Goal: Find specific page/section: Find specific page/section

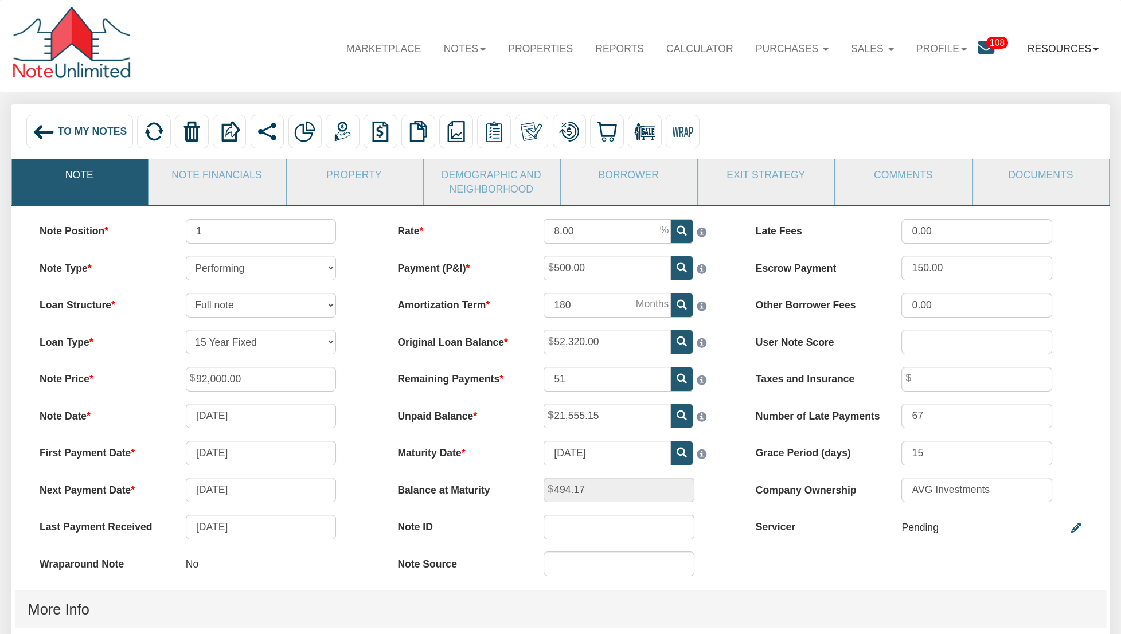
click at [1093, 50] on b at bounding box center [1096, 49] width 6 height 3
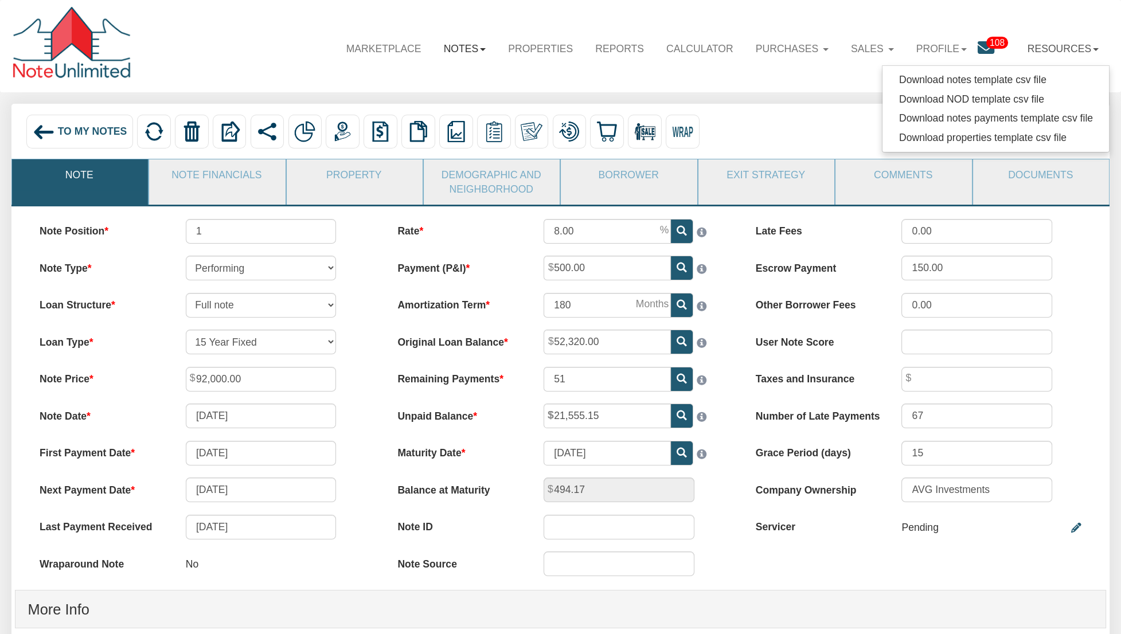
click at [473, 46] on link "Notes" at bounding box center [464, 49] width 65 height 34
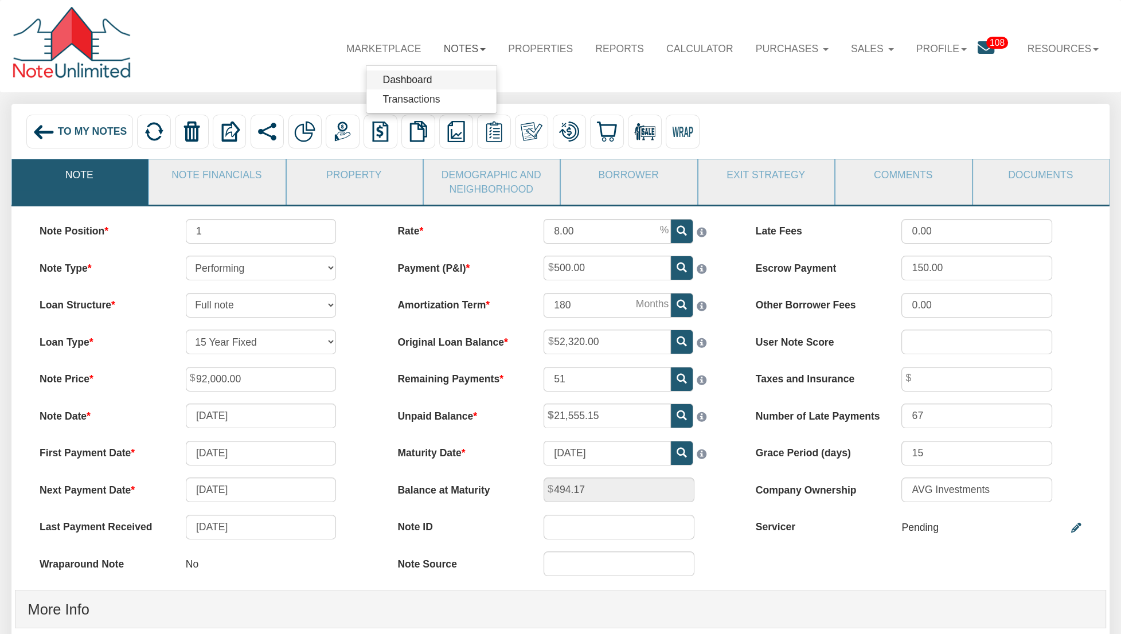
click at [430, 85] on link "Dashboard" at bounding box center [431, 80] width 130 height 19
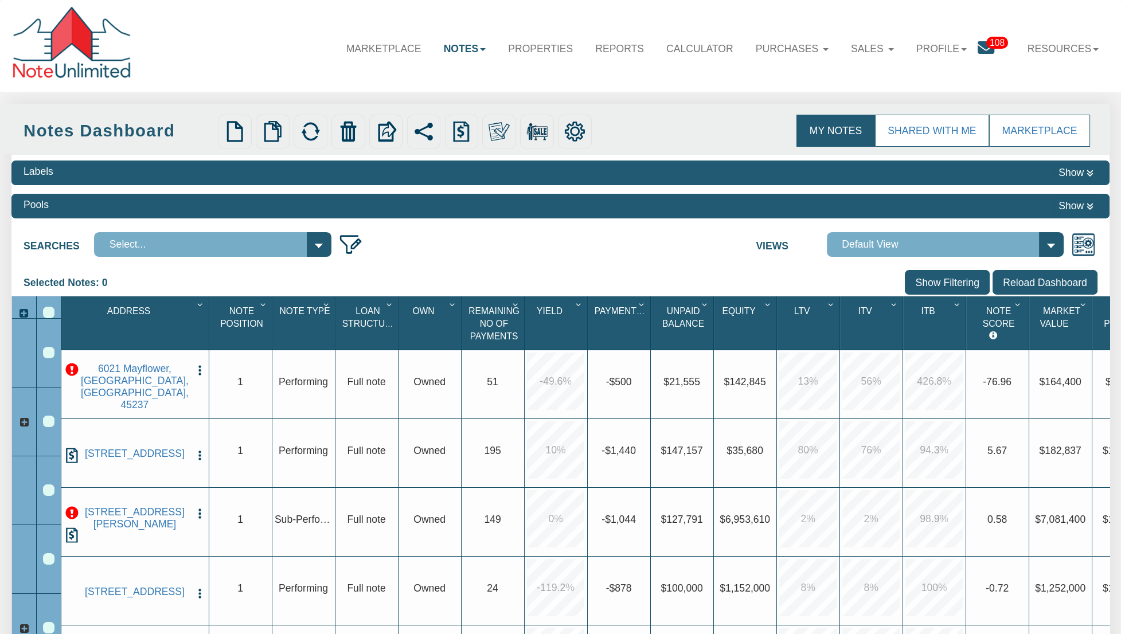
select select
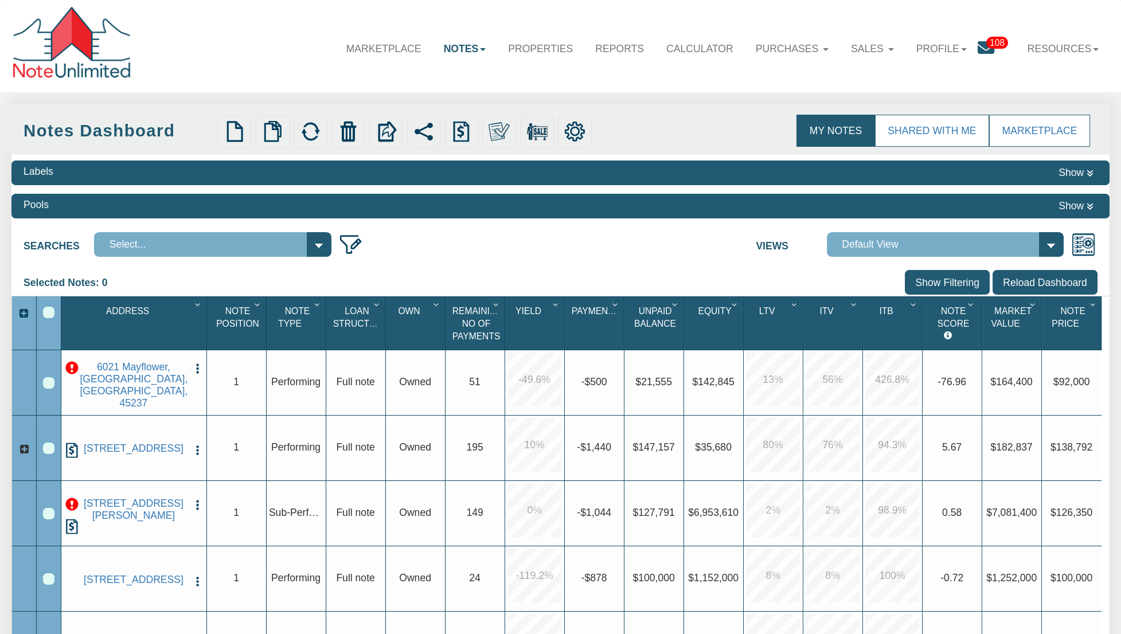
click at [150, 315] on div "Address 1" at bounding box center [135, 323] width 142 height 45
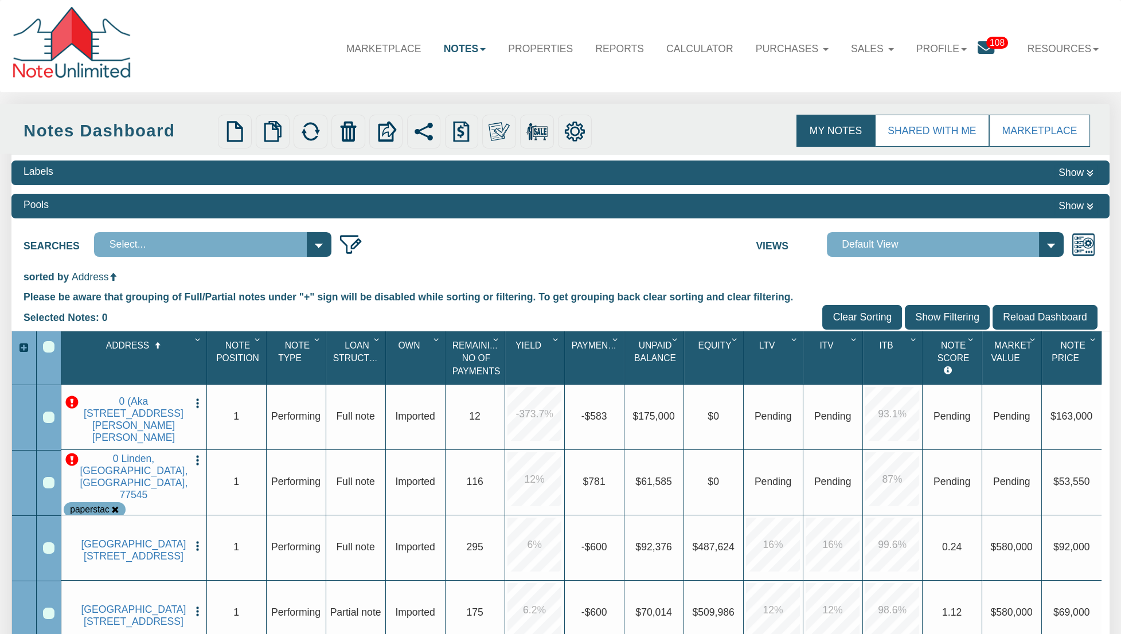
click at [96, 357] on div "Address 1" at bounding box center [135, 357] width 142 height 45
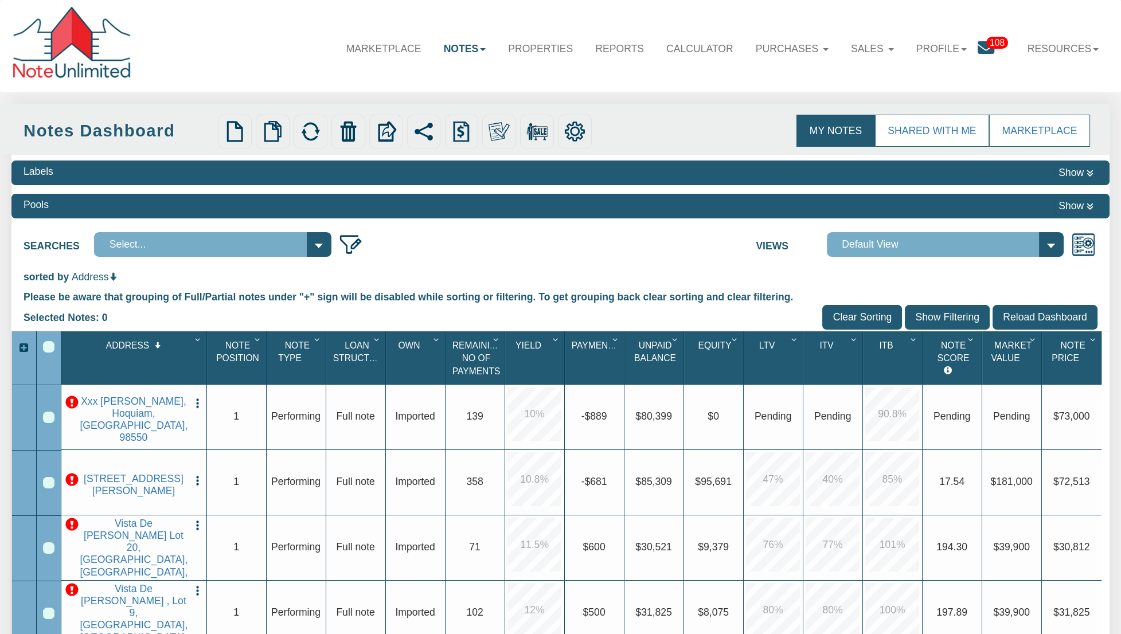
click at [954, 317] on input "Show Filtering" at bounding box center [947, 317] width 85 height 25
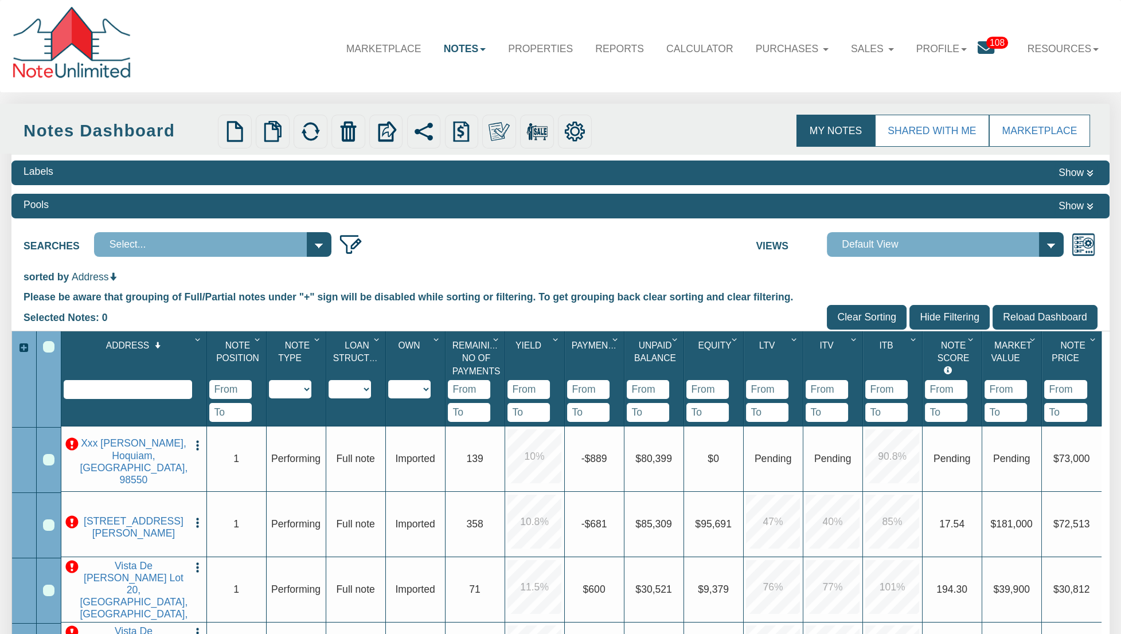
click at [122, 399] on input "text" at bounding box center [128, 389] width 128 height 19
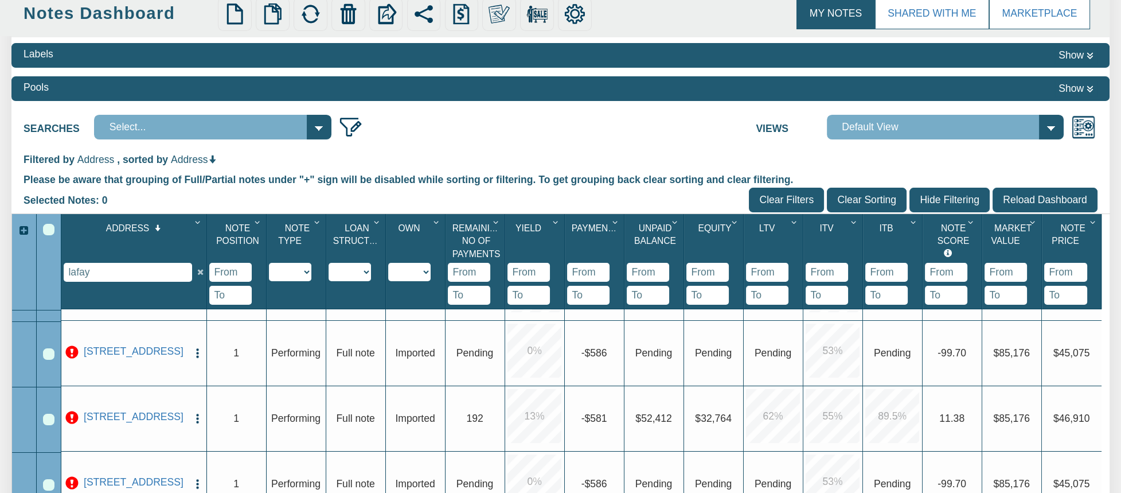
scroll to position [54, 0]
drag, startPoint x: 111, startPoint y: 272, endPoint x: 57, endPoint y: 274, distance: 54.0
click at [57, 274] on div "Address 1 lafay Note Position 1 Note Type 1 Performing Forthcoming Non-Performi…" at bounding box center [561, 446] width 1099 height 465
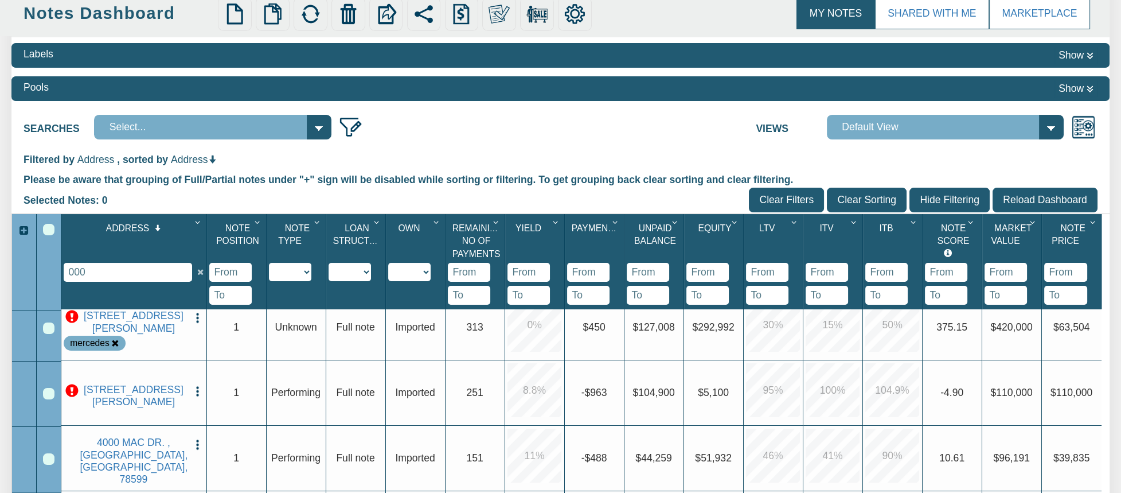
scroll to position [0, 0]
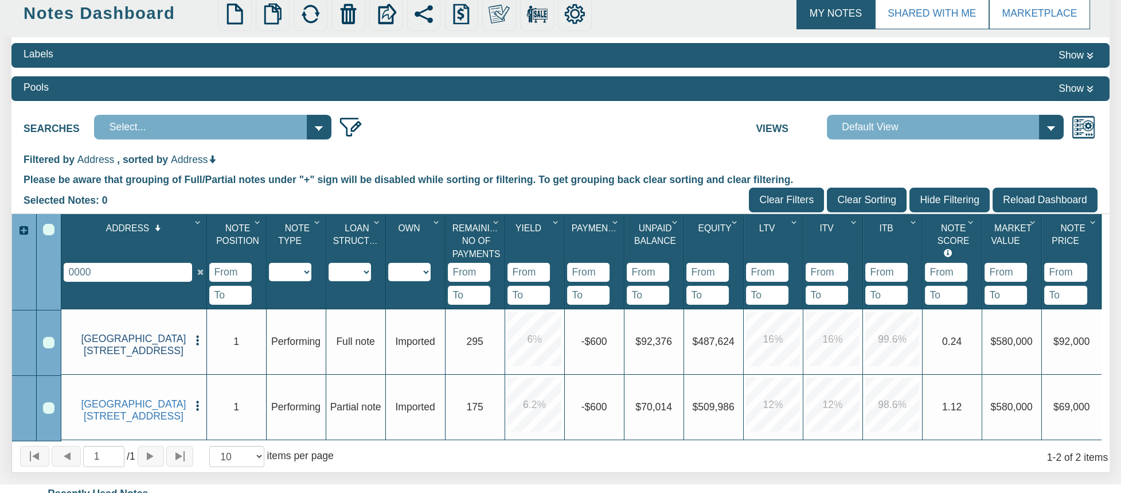
type input "0000"
click at [136, 346] on link "[GEOGRAPHIC_DATA][STREET_ADDRESS]" at bounding box center [133, 345] width 107 height 24
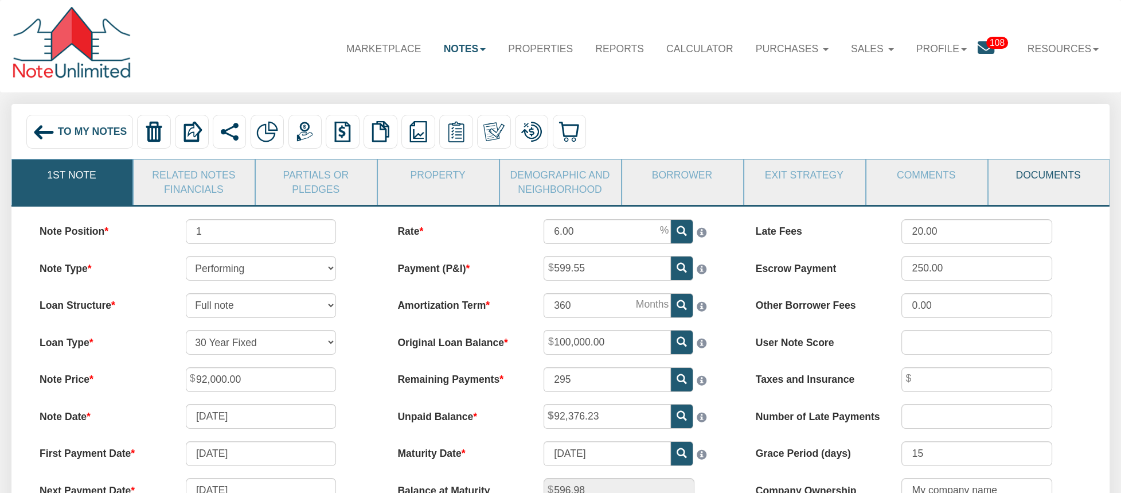
click at [1049, 178] on link "Documents" at bounding box center [1049, 174] width 120 height 31
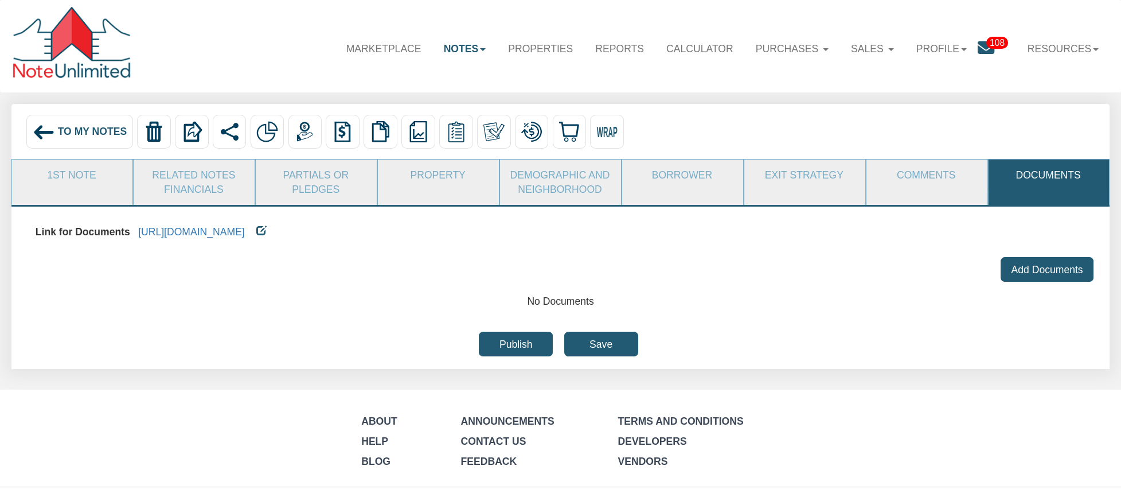
click at [1100, 17] on li "Resources Download notes template csv file Download NOD template csv file Downl…" at bounding box center [1062, 38] width 93 height 54
